Goal: Information Seeking & Learning: Understand process/instructions

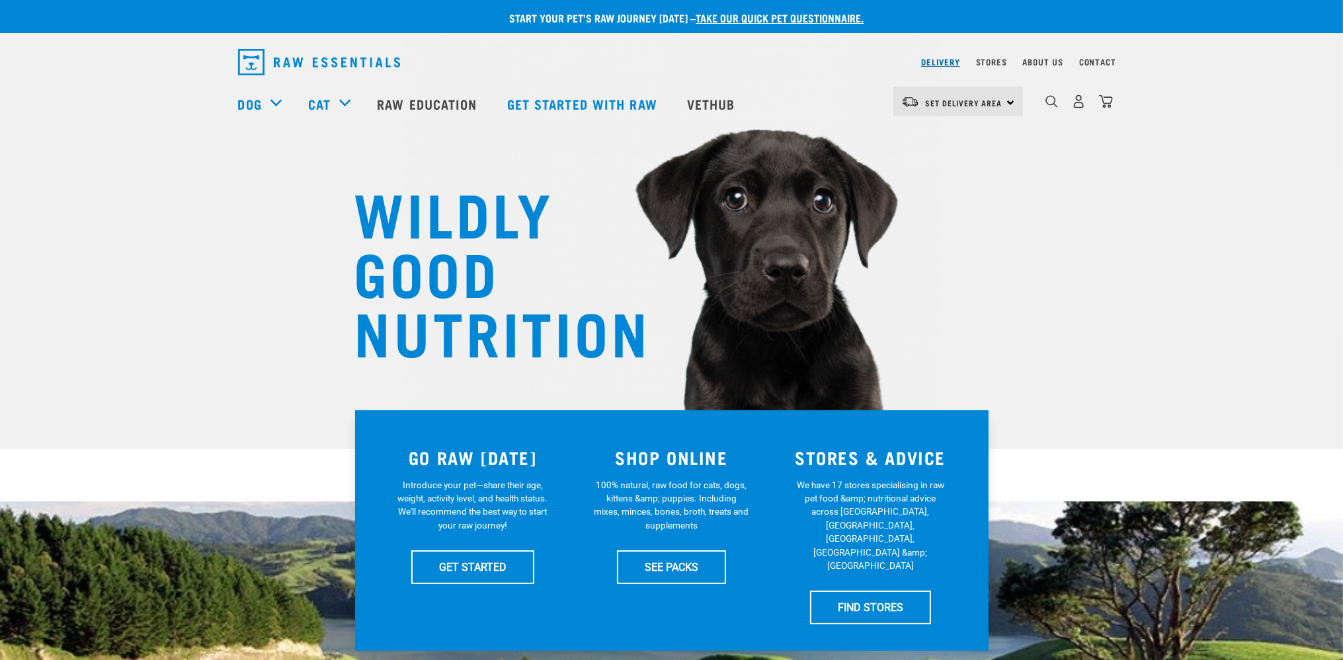
click at [943, 60] on link "Delivery" at bounding box center [940, 61] width 38 height 5
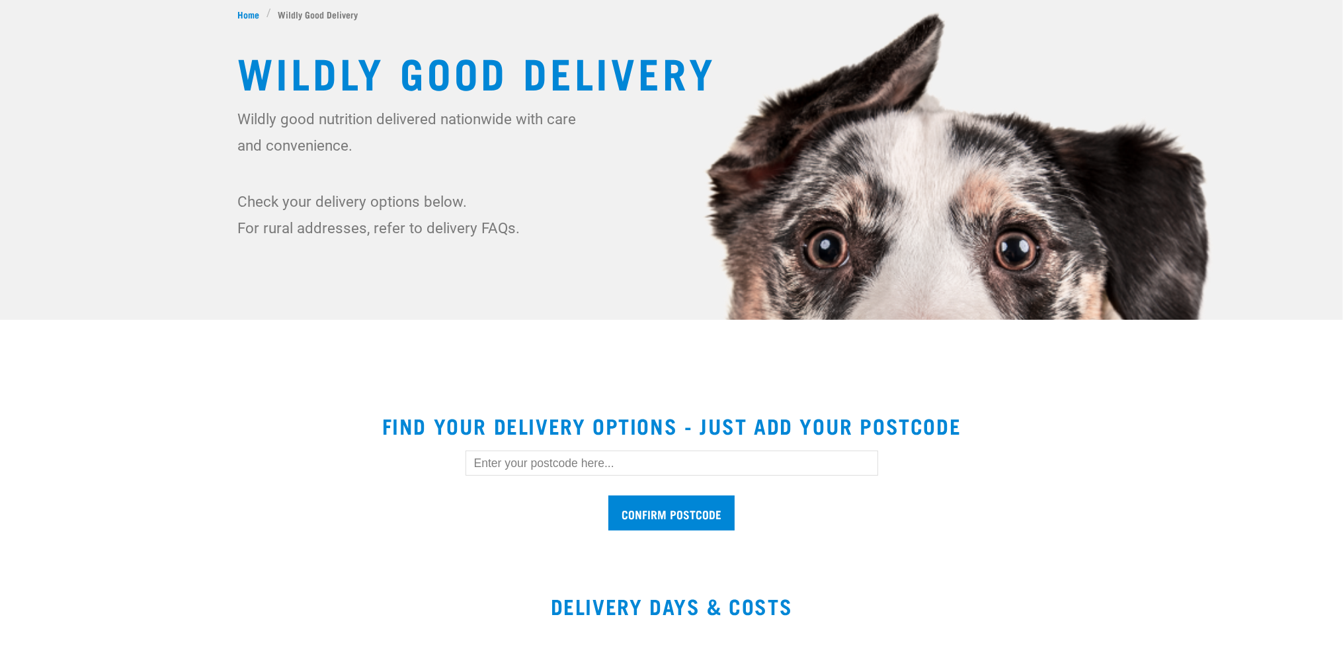
scroll to position [279, 0]
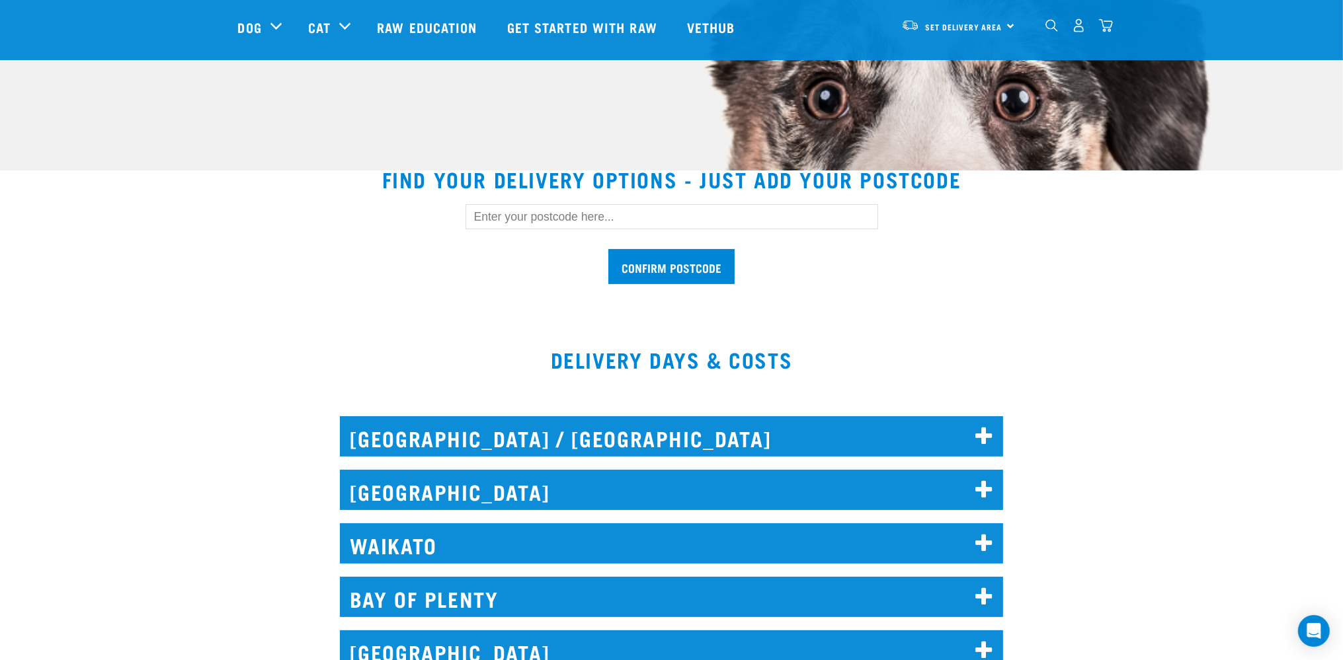
click at [624, 221] on input "text" at bounding box center [671, 216] width 413 height 25
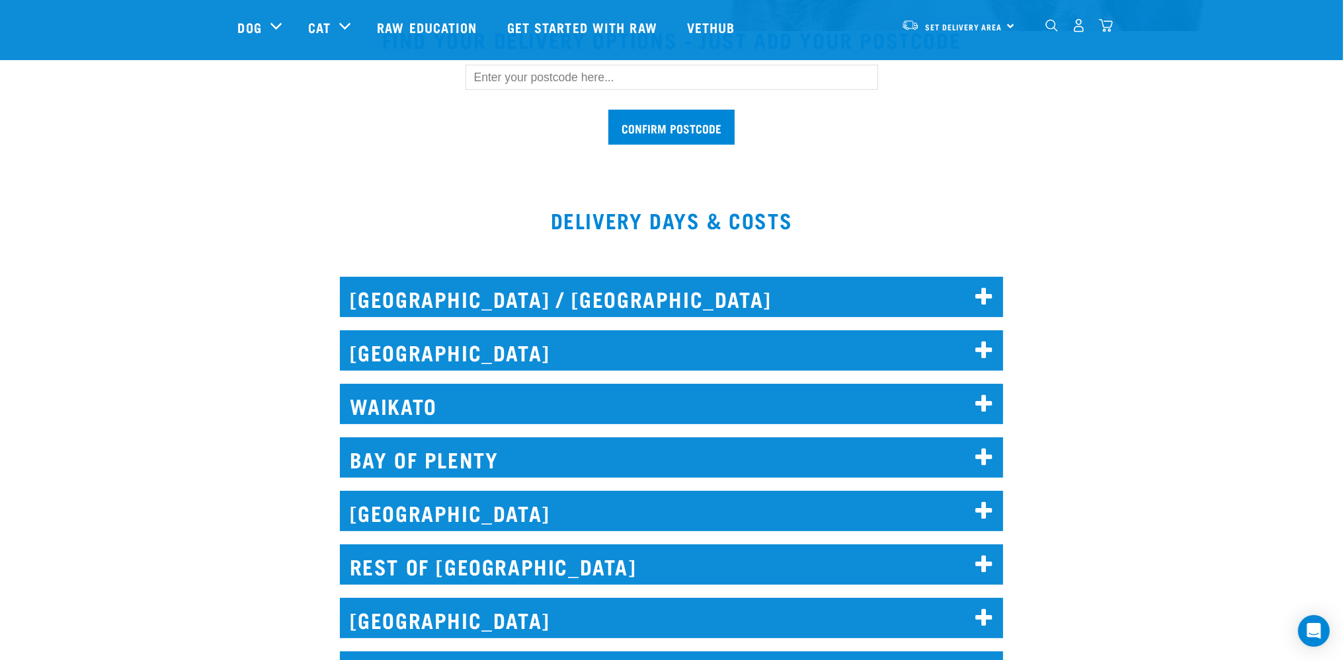
scroll to position [628, 0]
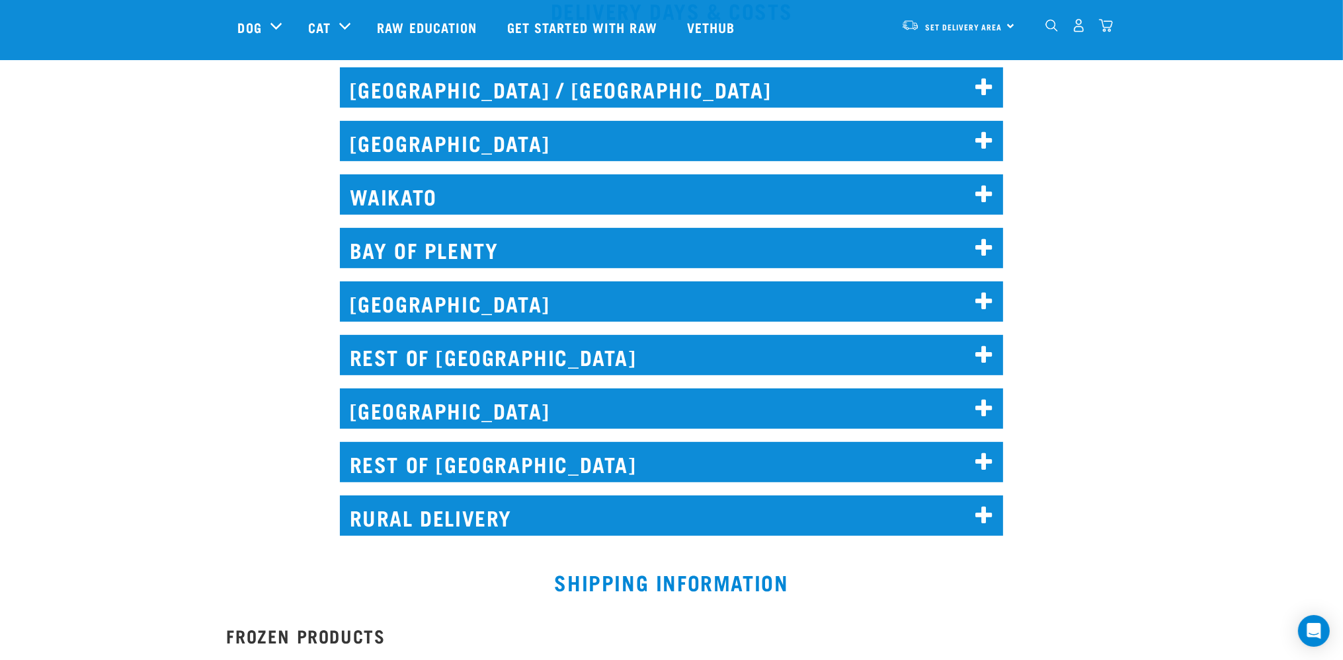
click at [479, 454] on h2 "REST OF SOUTH ISLAND" at bounding box center [672, 462] width 664 height 40
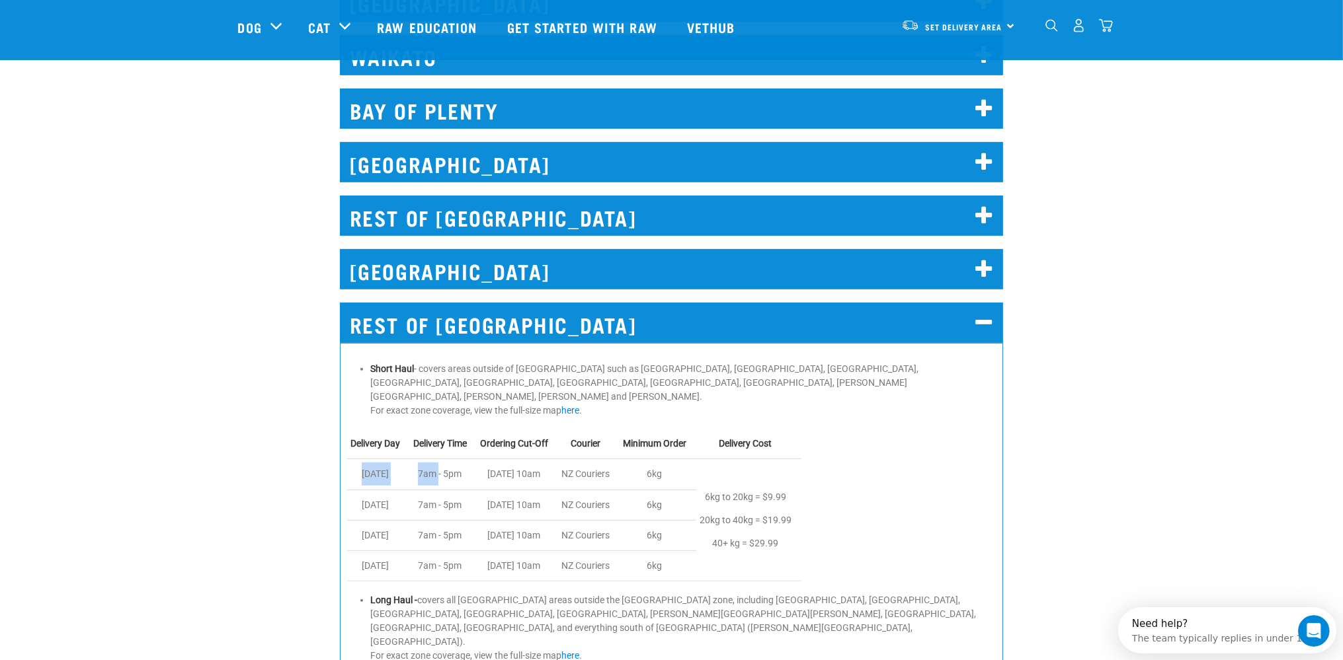
scroll to position [0, 0]
drag, startPoint x: 360, startPoint y: 465, endPoint x: 593, endPoint y: 456, distance: 232.9
click at [593, 459] on tr "Tuesday 7am - 5pm Monday 10am NZ Couriers 6kg 6kg to 20kg = $9.99 20kg to 40kg …" at bounding box center [574, 474] width 454 height 30
drag, startPoint x: 488, startPoint y: 547, endPoint x: 346, endPoint y: 562, distance: 142.9
click at [347, 562] on table "Delivery Day Delivery Time Ordering Cut-Off Courier Minimum Order Delivery Cost…" at bounding box center [671, 505] width 649 height 153
